Goal: Information Seeking & Learning: Check status

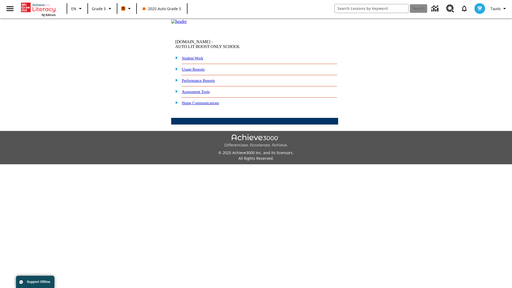
click at [204, 83] on link "Performance Reports" at bounding box center [198, 80] width 33 height 4
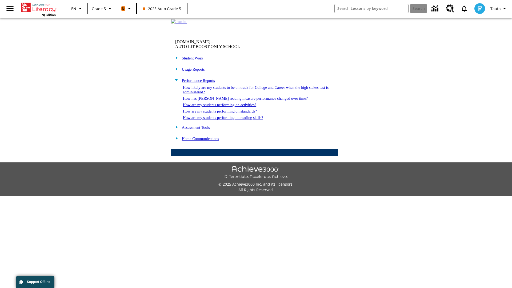
click at [242, 101] on link "How has Lexile reading measure performance changed over time?" at bounding box center [245, 98] width 125 height 4
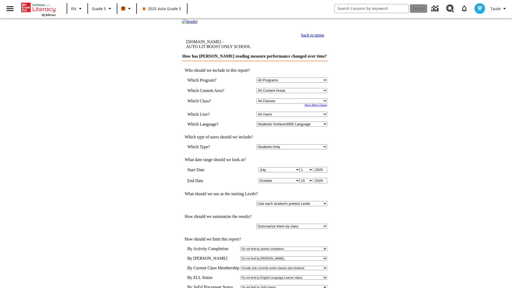
click at [292, 103] on select "Select a Class: All Classes 2025 Auto Grade 5 OL 2025 Auto Grade 6" at bounding box center [291, 100] width 71 height 5
select select "11133131"
